Goal: Find specific page/section: Find specific page/section

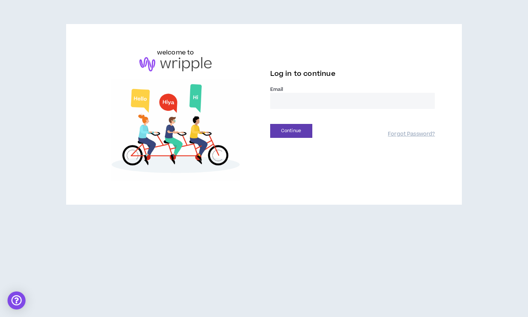
click at [302, 94] on input "email" at bounding box center [352, 101] width 165 height 16
type input "**********"
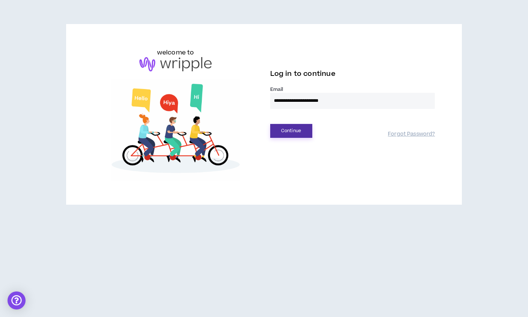
click at [299, 131] on button "Continue" at bounding box center [291, 131] width 42 height 14
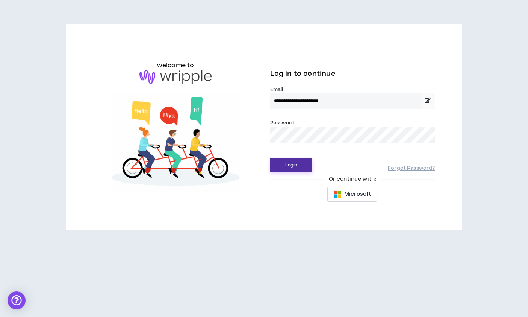
click at [292, 170] on button "Login" at bounding box center [291, 165] width 42 height 14
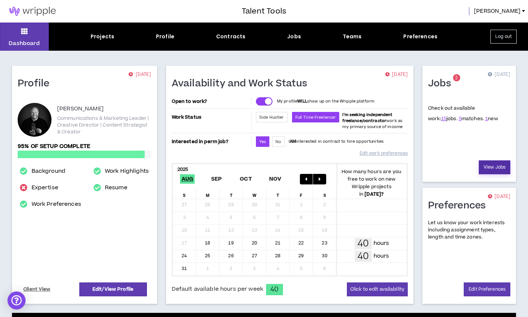
click at [496, 170] on link "View Jobs" at bounding box center [495, 167] width 32 height 14
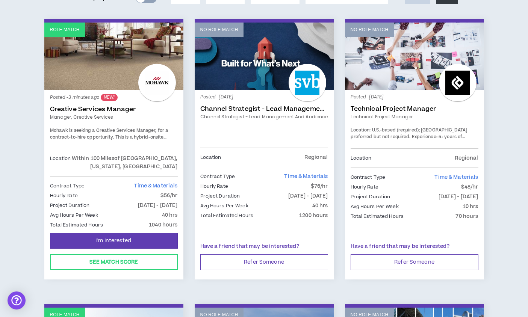
scroll to position [124, 0]
